Goal: Task Accomplishment & Management: Manage account settings

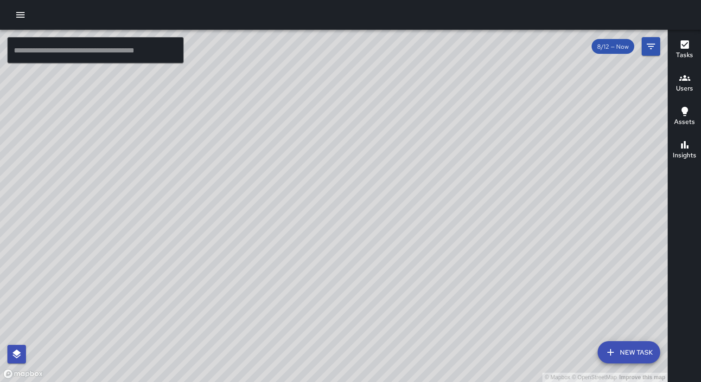
click at [16, 9] on button "button" at bounding box center [20, 15] width 19 height 19
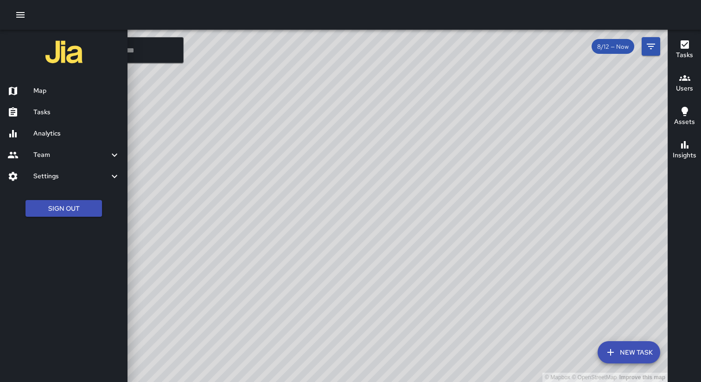
click at [83, 173] on h6 "Settings" at bounding box center [71, 176] width 76 height 10
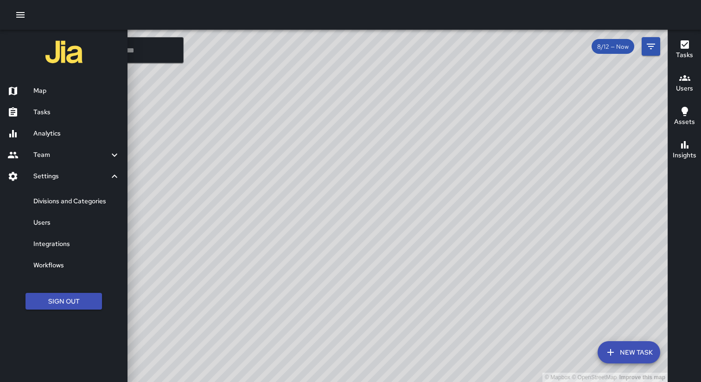
click at [71, 198] on h6 "Divisions and Categories" at bounding box center [76, 201] width 87 height 10
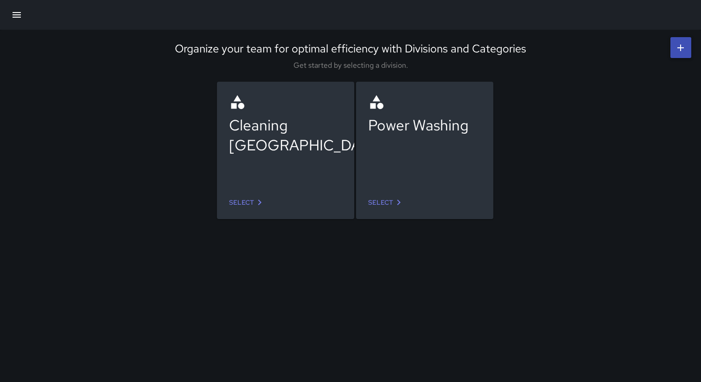
click at [250, 205] on link "Select" at bounding box center [247, 202] width 44 height 17
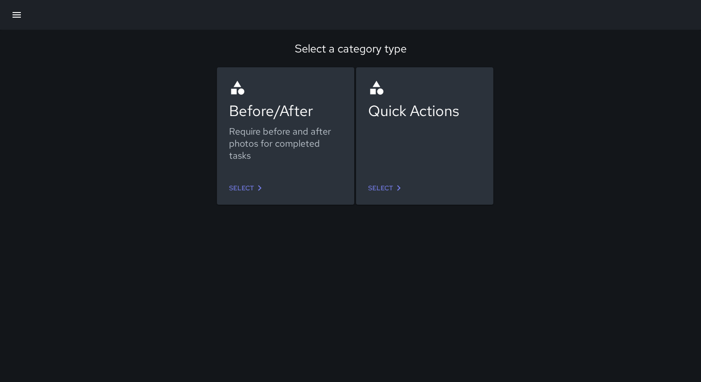
click at [399, 191] on icon at bounding box center [398, 187] width 11 height 11
click at [260, 168] on div "Before/After Require before and after photos for completed tasks" at bounding box center [285, 123] width 113 height 89
click at [250, 191] on link "Select" at bounding box center [247, 187] width 44 height 17
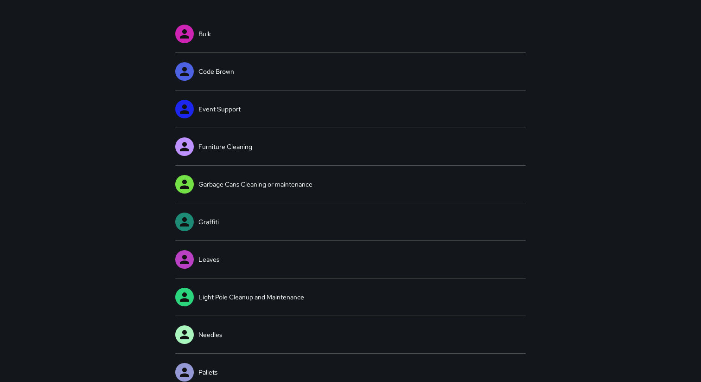
scroll to position [81, 0]
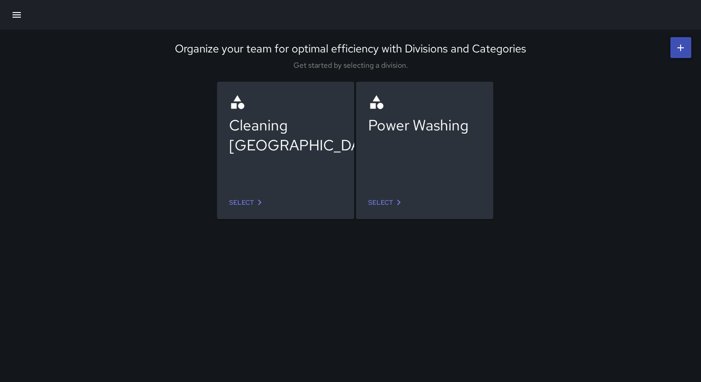
click at [394, 206] on icon at bounding box center [398, 202] width 11 height 11
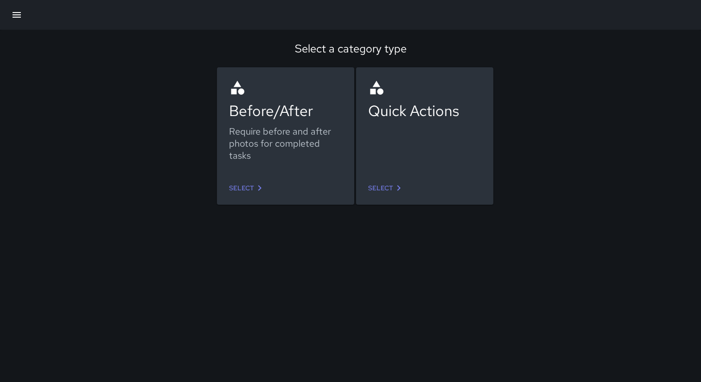
click at [251, 192] on link "Select" at bounding box center [247, 187] width 44 height 17
click at [397, 180] on link "Select" at bounding box center [386, 187] width 44 height 17
click at [251, 190] on link "Select" at bounding box center [247, 187] width 44 height 17
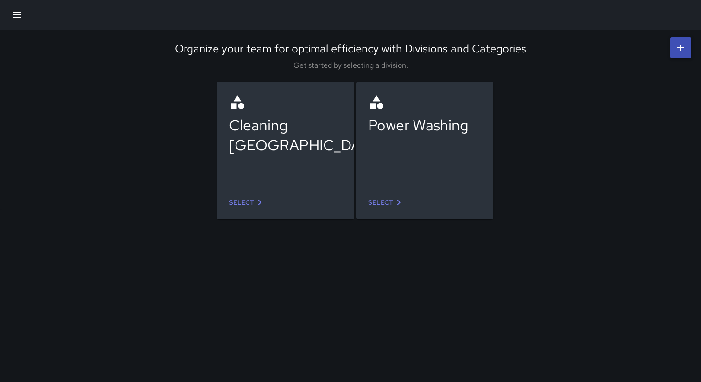
click at [243, 202] on link "Select" at bounding box center [247, 202] width 44 height 17
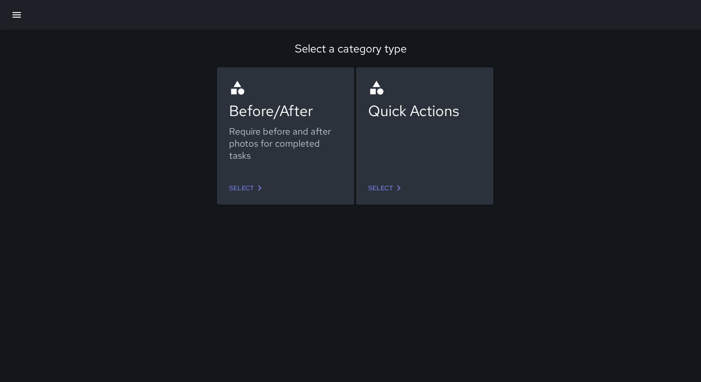
click at [246, 188] on link "Select" at bounding box center [247, 187] width 44 height 17
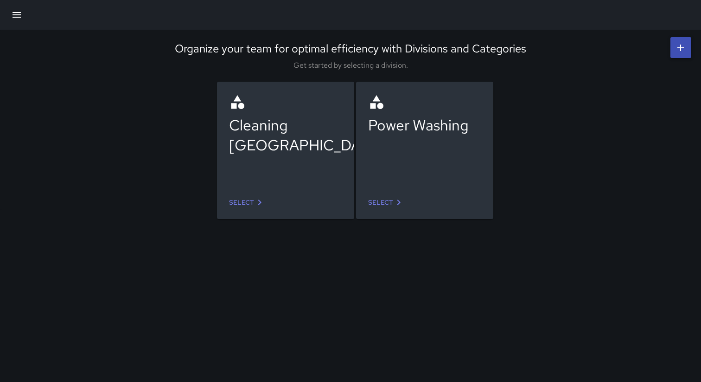
click at [299, 146] on div "Cleaning [GEOGRAPHIC_DATA]" at bounding box center [285, 135] width 113 height 40
click at [14, 13] on icon "button" at bounding box center [16, 14] width 11 height 11
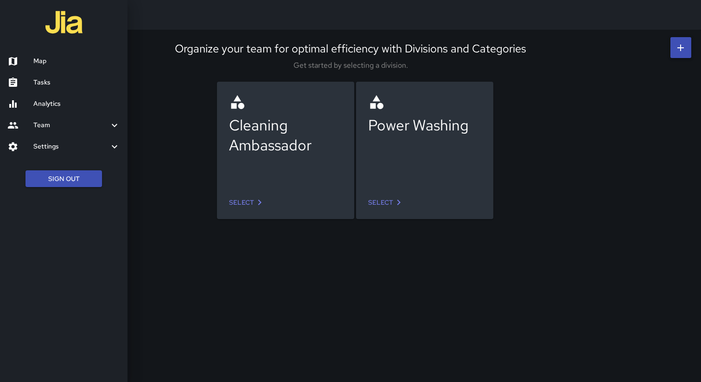
click at [59, 147] on h6 "Settings" at bounding box center [71, 146] width 76 height 10
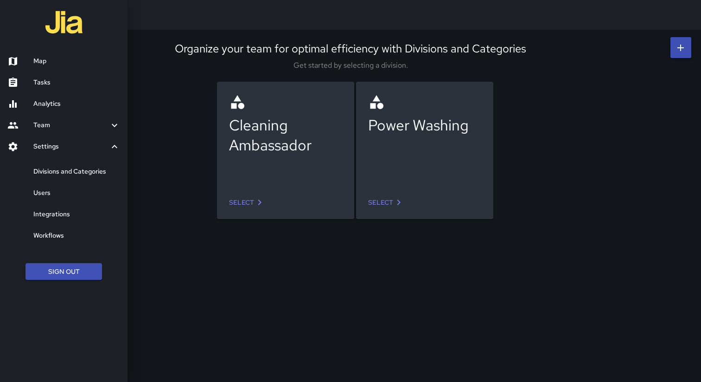
click at [61, 196] on h6 "Users" at bounding box center [76, 193] width 87 height 10
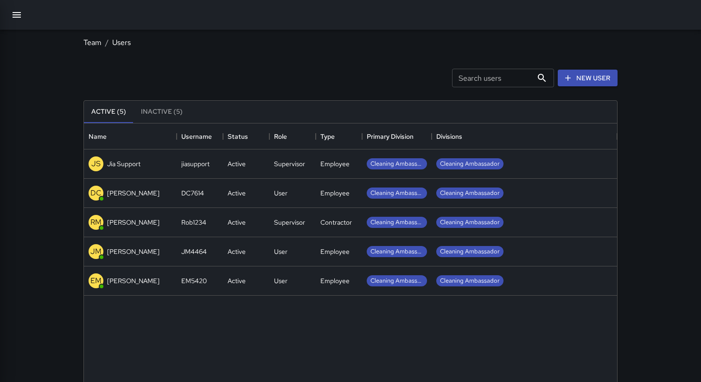
scroll to position [417, 533]
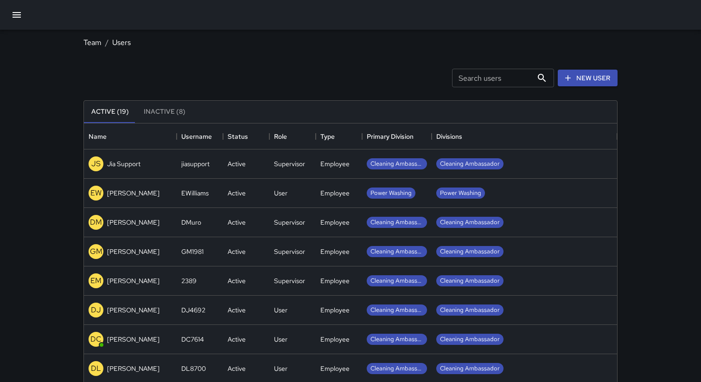
click at [486, 84] on input "Search users" at bounding box center [492, 78] width 81 height 19
type input "***"
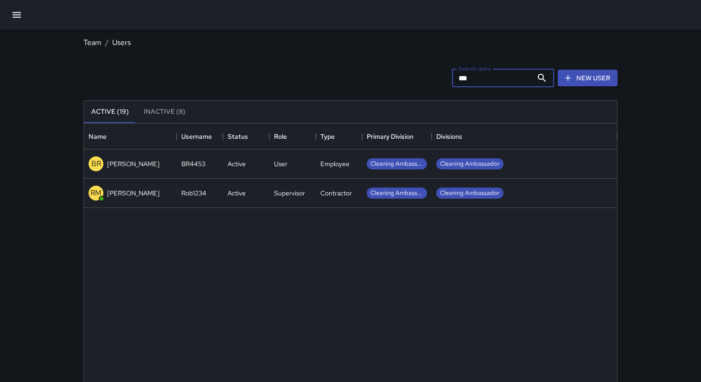
click at [187, 194] on div "Rob1234" at bounding box center [193, 192] width 25 height 9
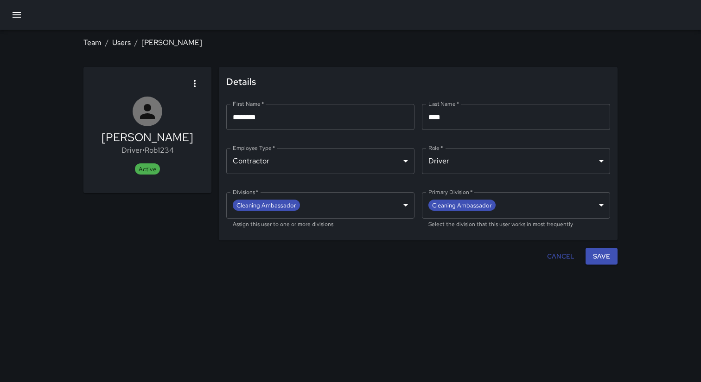
click at [320, 261] on div at bounding box center [313, 256] width 460 height 17
click at [164, 150] on p "Driver • Rob1234" at bounding box center [148, 150] width 92 height 11
click at [161, 151] on p "Driver • Rob1234" at bounding box center [148, 150] width 92 height 11
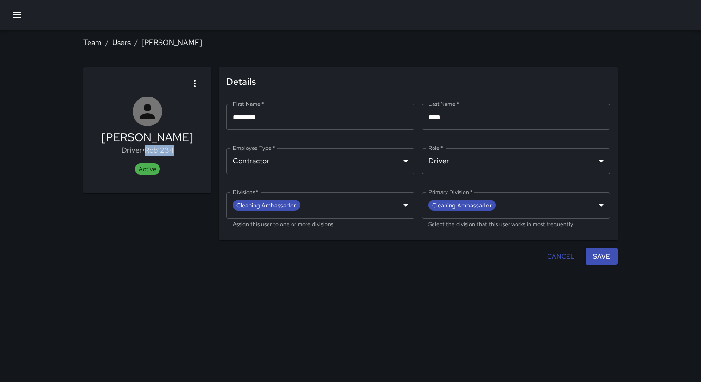
click at [20, 13] on icon "button" at bounding box center [16, 14] width 11 height 11
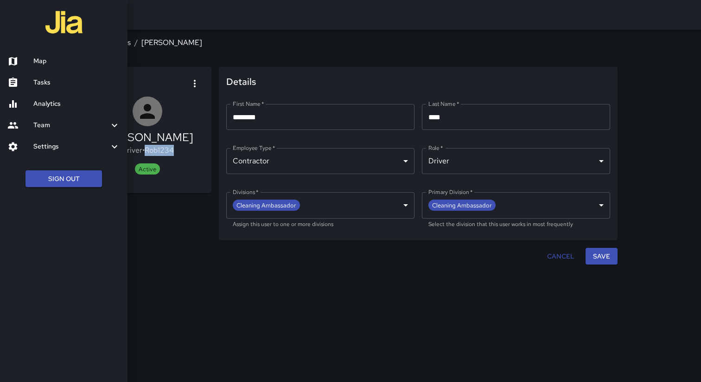
click at [475, 57] on div at bounding box center [350, 191] width 701 height 382
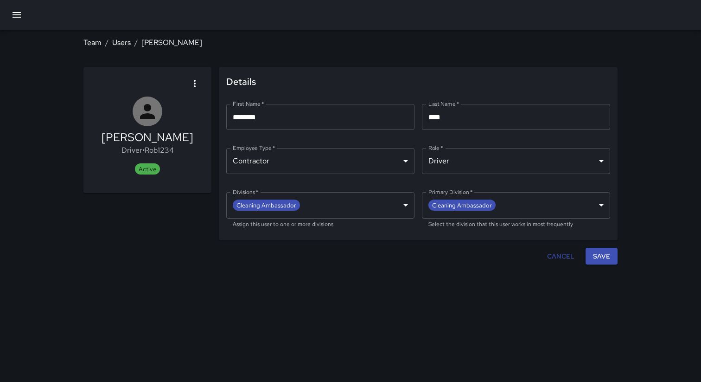
click at [17, 13] on icon "button" at bounding box center [17, 15] width 8 height 6
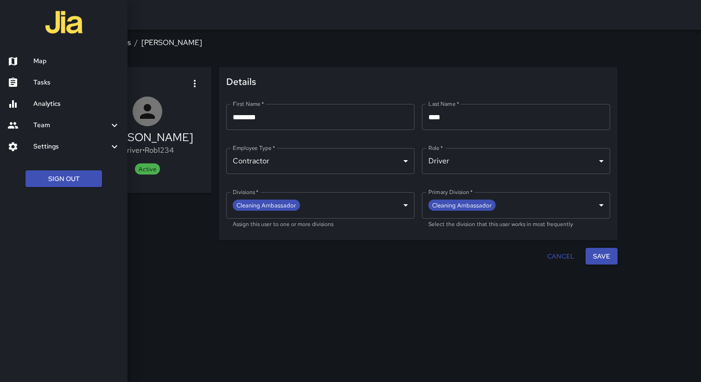
click at [50, 102] on h6 "Analytics" at bounding box center [76, 104] width 87 height 10
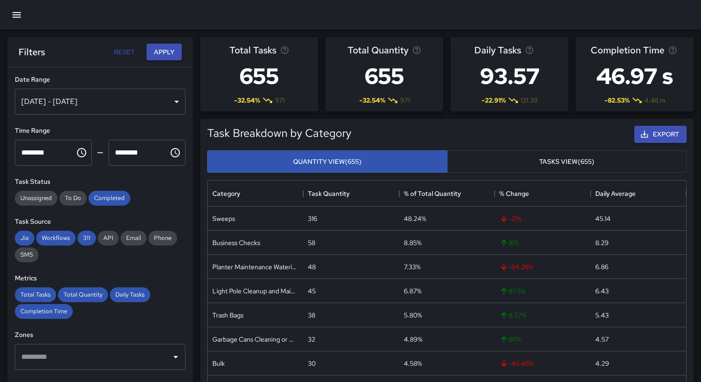
click at [166, 109] on div "[DATE] - [DATE]" at bounding box center [100, 102] width 171 height 26
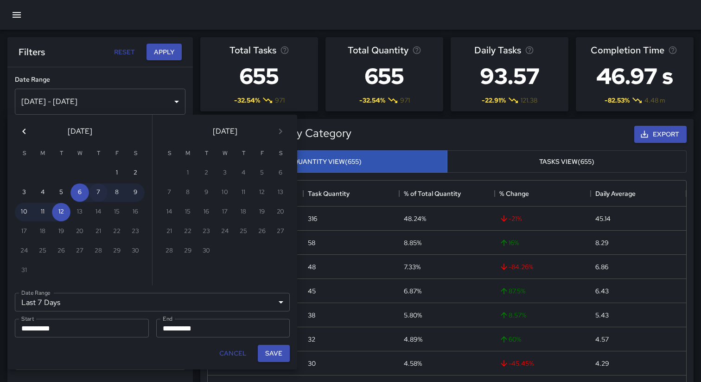
click at [97, 196] on button "7" at bounding box center [98, 192] width 19 height 19
type input "******"
type input "**********"
click at [97, 196] on button "7" at bounding box center [98, 192] width 19 height 19
type input "**********"
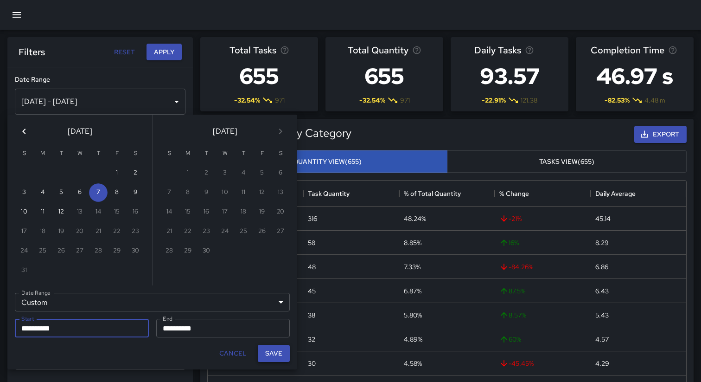
click at [278, 352] on button "Save" at bounding box center [274, 352] width 32 height 17
type input "**********"
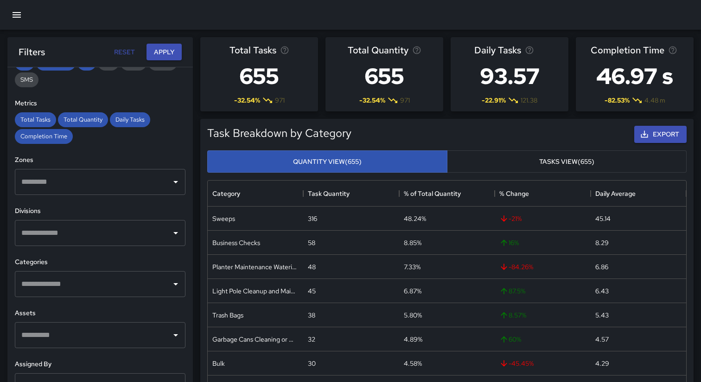
scroll to position [179, 0]
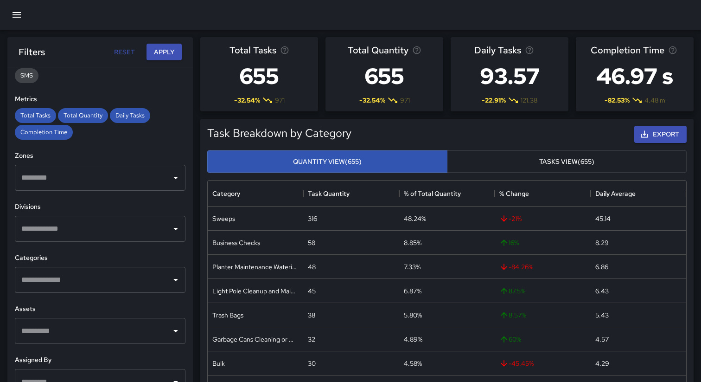
click at [96, 281] on input "text" at bounding box center [93, 280] width 148 height 18
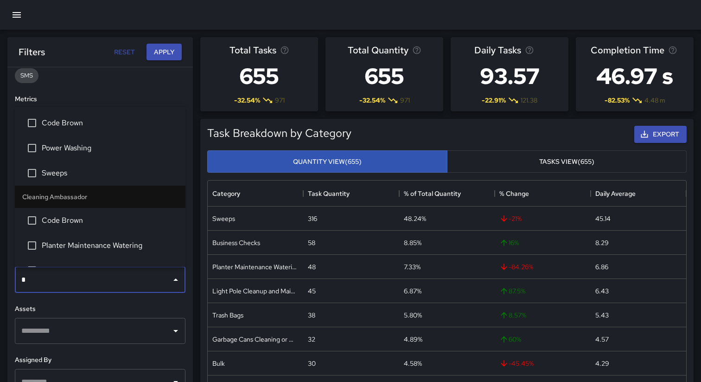
type input "**"
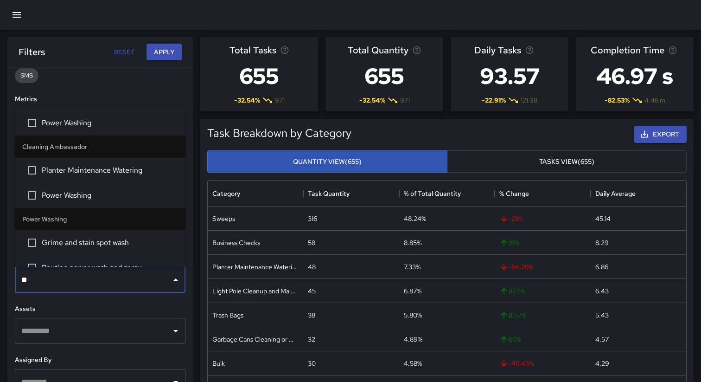
click at [74, 173] on span "Planter Maintenance Watering" at bounding box center [110, 170] width 136 height 11
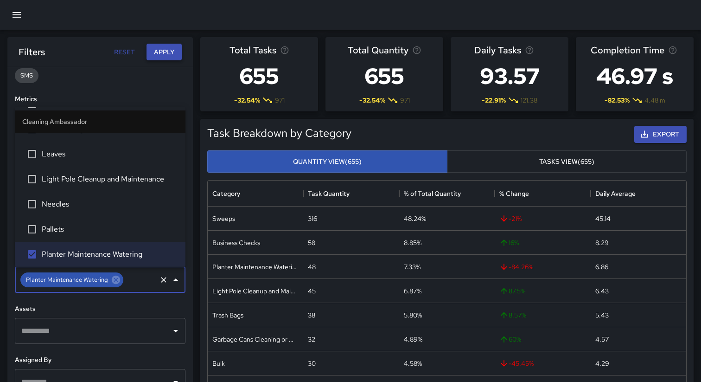
click at [159, 51] on button "Apply" at bounding box center [164, 52] width 35 height 17
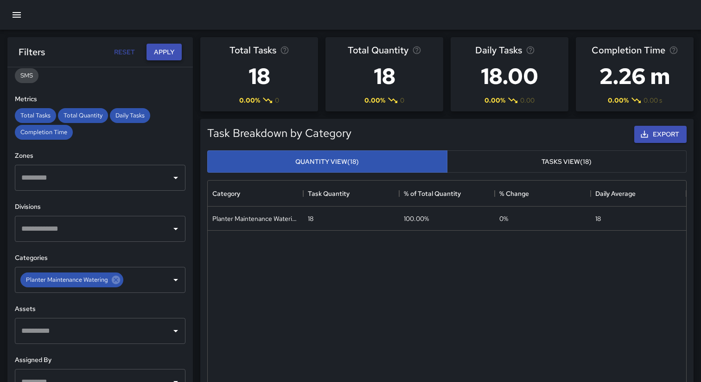
click at [169, 53] on button "Apply" at bounding box center [164, 52] width 35 height 17
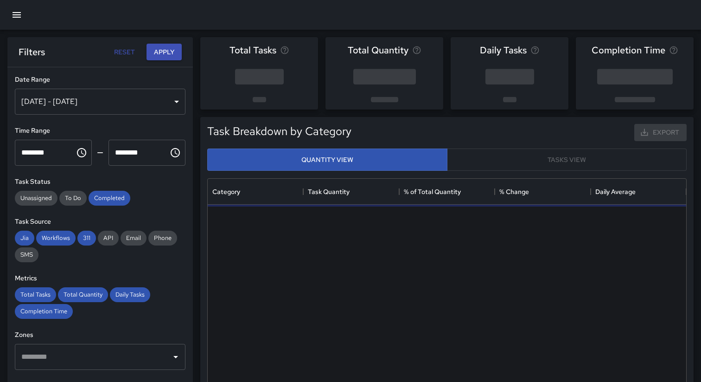
scroll to position [277, 478]
click at [127, 103] on div "[DATE] - [DATE]" at bounding box center [100, 102] width 171 height 26
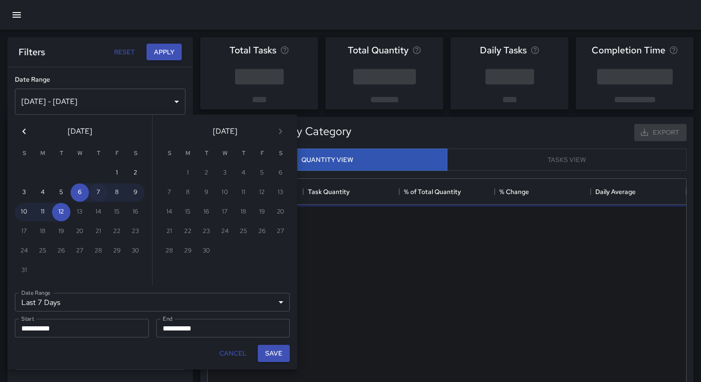
click at [94, 196] on button "7" at bounding box center [98, 192] width 19 height 19
type input "******"
type input "**********"
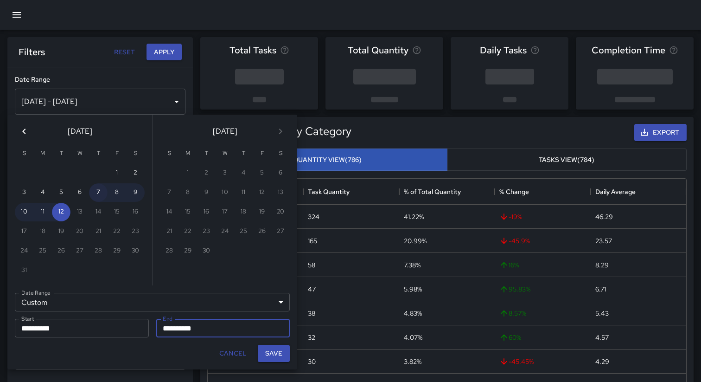
click at [94, 196] on button "7" at bounding box center [98, 192] width 19 height 19
type input "**********"
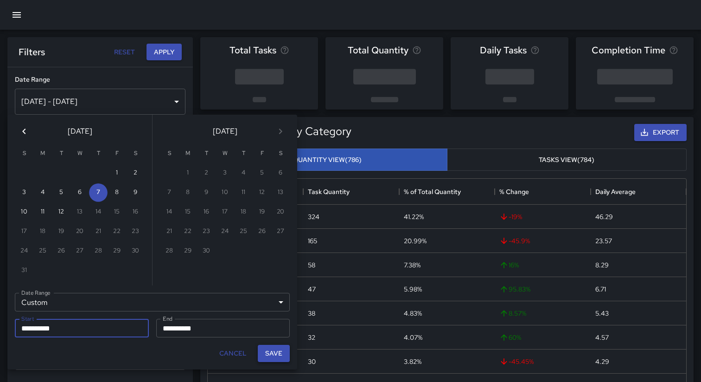
click at [272, 349] on button "Save" at bounding box center [274, 352] width 32 height 17
type input "**********"
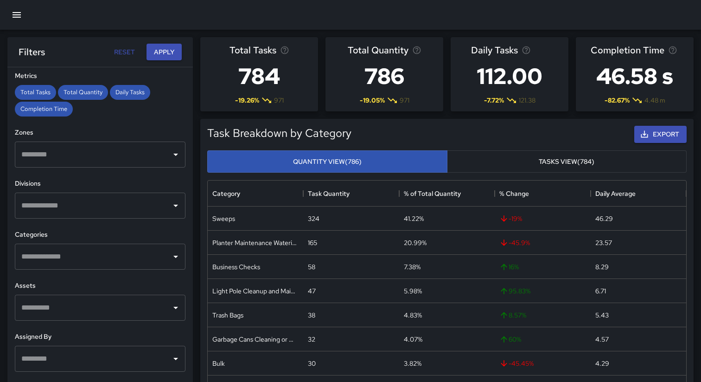
scroll to position [213, 0]
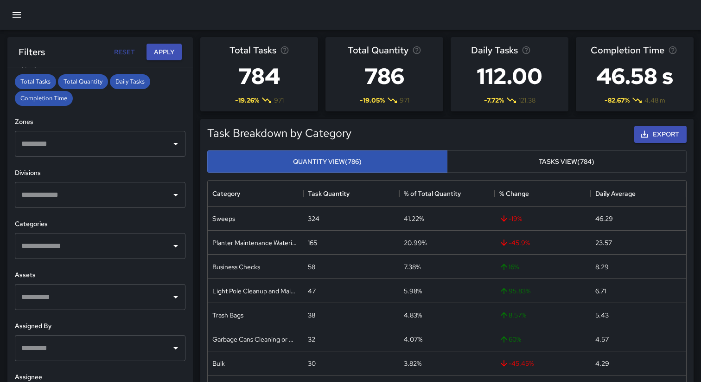
click at [129, 239] on input "text" at bounding box center [93, 246] width 148 height 18
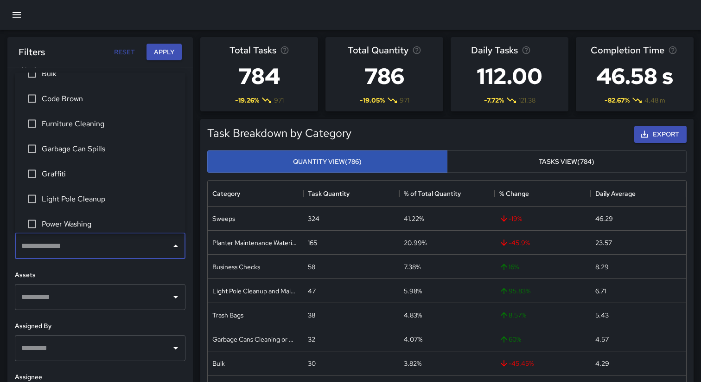
scroll to position [29, 0]
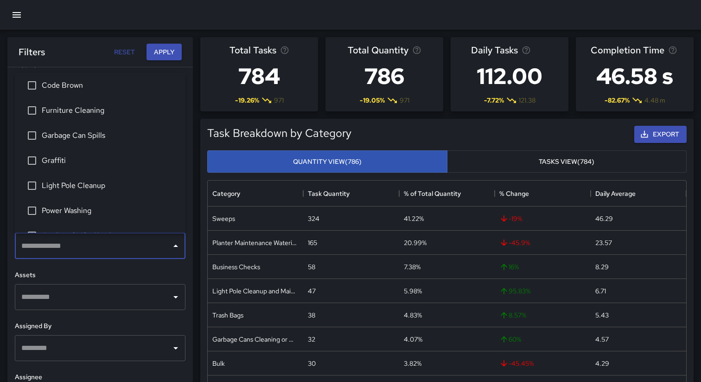
type input "*"
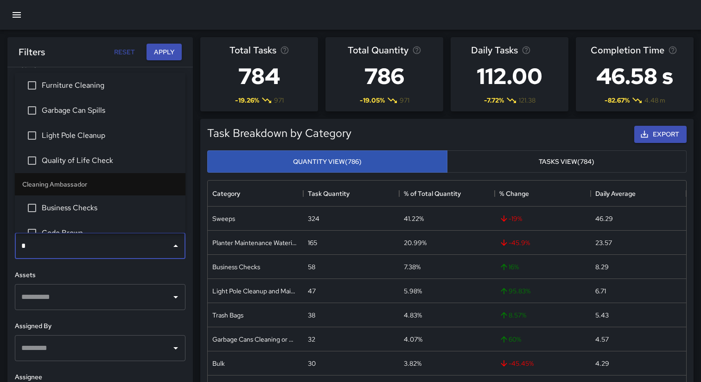
scroll to position [0, 0]
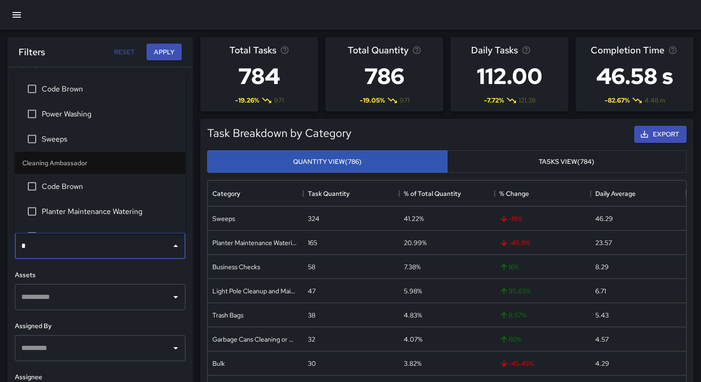
type input "**"
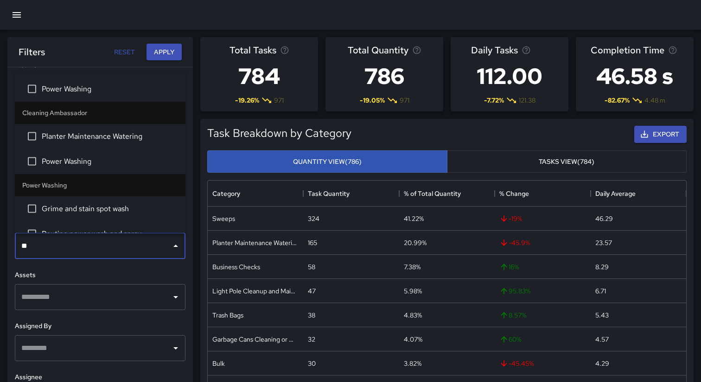
click at [69, 134] on span "Planter Maintenance Watering" at bounding box center [110, 135] width 136 height 11
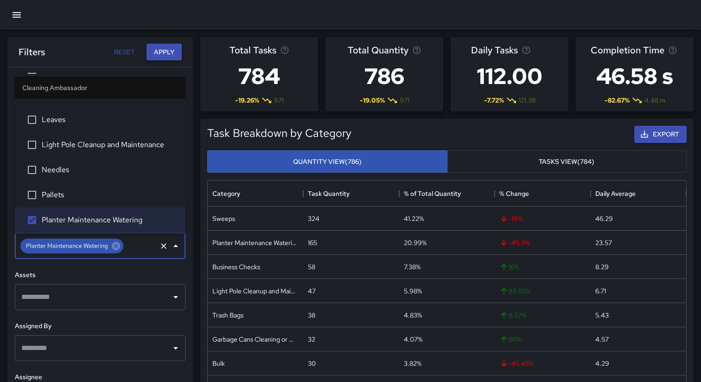
click at [169, 50] on button "Apply" at bounding box center [164, 52] width 35 height 17
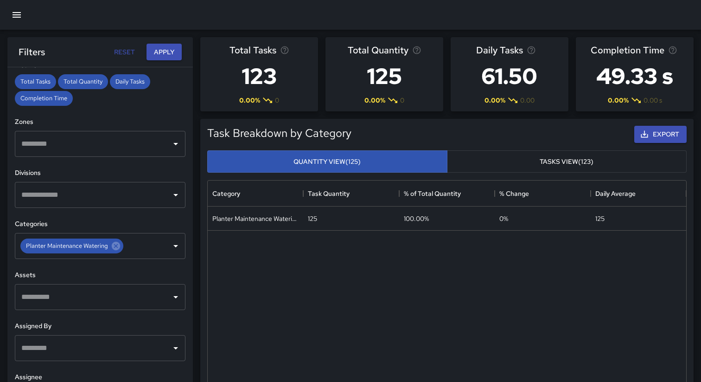
click at [514, 167] on button "Tasks View (123)" at bounding box center [567, 161] width 240 height 23
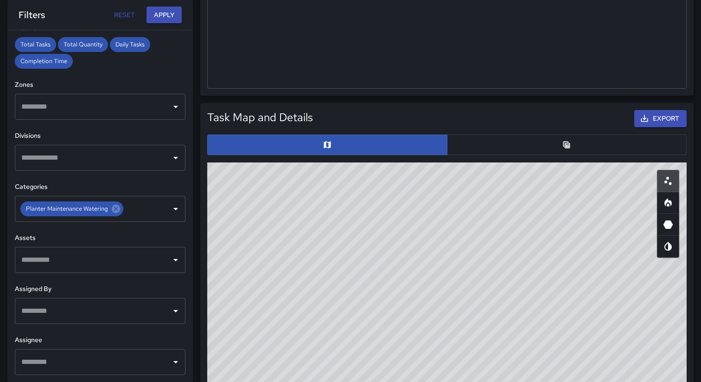
scroll to position [392, 0]
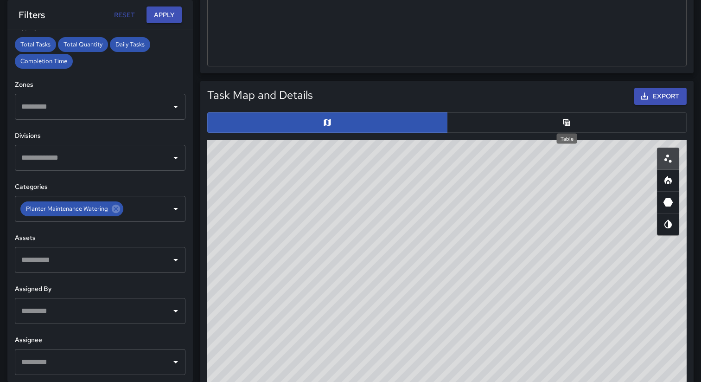
click at [562, 125] on icon "Table" at bounding box center [566, 122] width 9 height 9
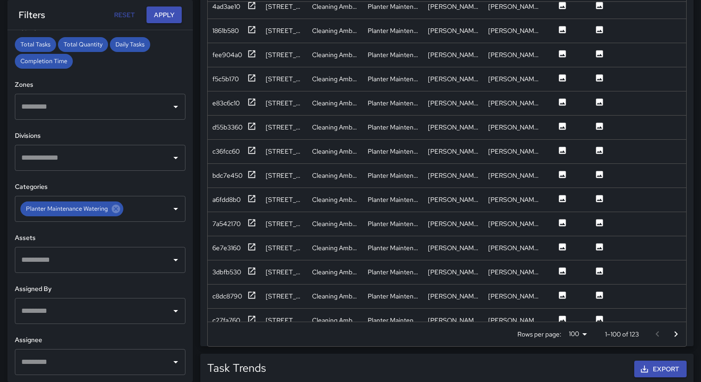
scroll to position [129, 0]
